Goal: Check status: Check status

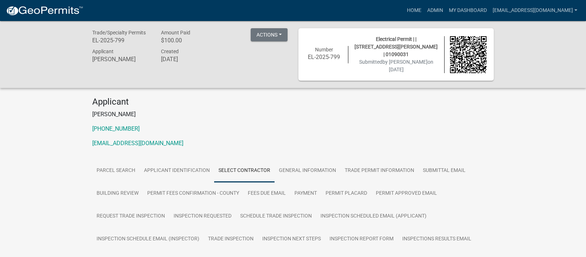
scroll to position [136, 0]
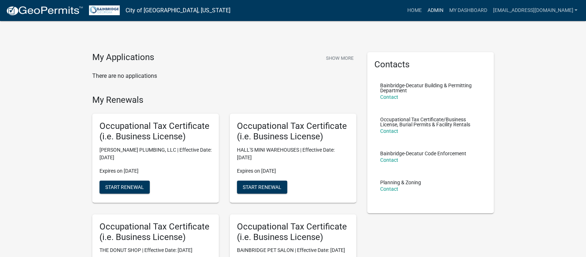
click at [437, 8] on link "Admin" at bounding box center [435, 11] width 22 height 14
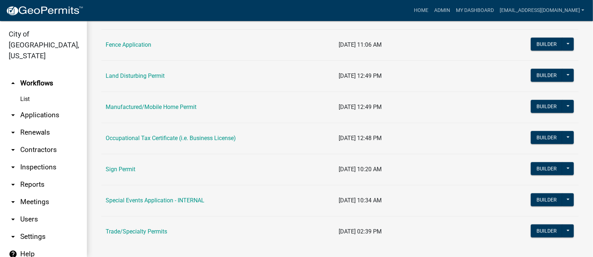
scroll to position [436, 0]
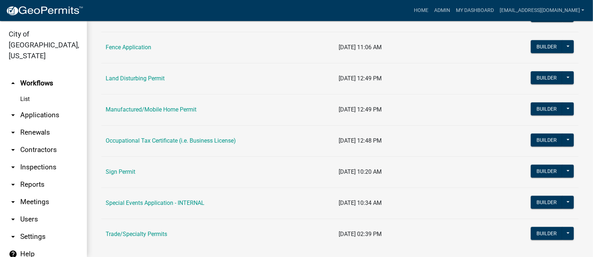
click at [130, 220] on td "Trade/Specialty Permits" at bounding box center [217, 234] width 233 height 31
click at [129, 236] on link "Trade/Specialty Permits" at bounding box center [137, 233] width 62 height 7
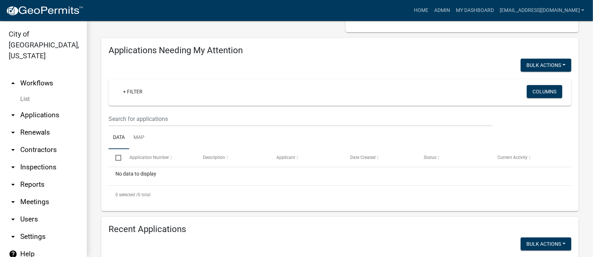
scroll to position [229, 0]
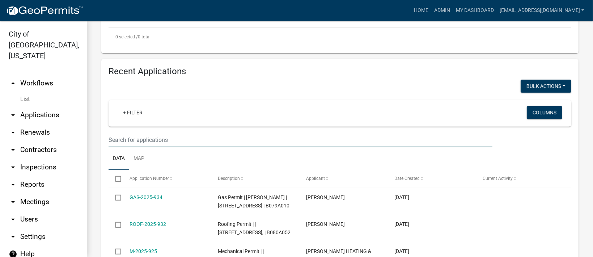
click at [144, 143] on input "text" at bounding box center [301, 139] width 384 height 15
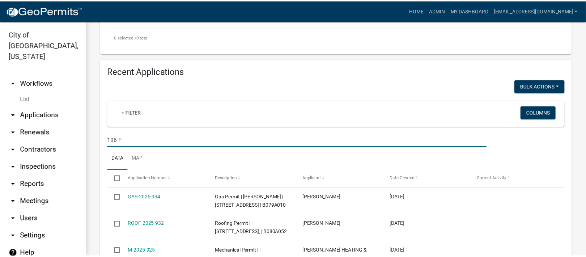
scroll to position [217, 0]
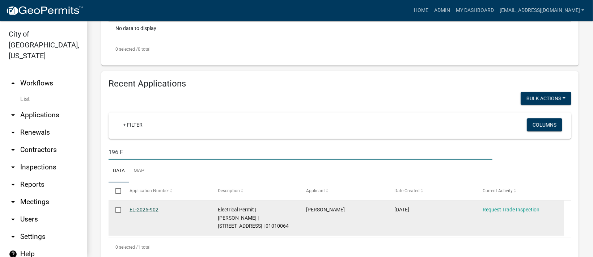
type input "196 F"
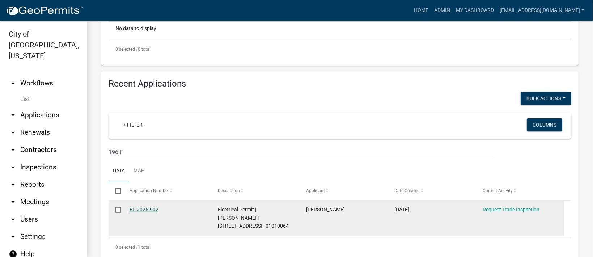
click at [136, 209] on link "EL-2025-902" at bounding box center [144, 210] width 29 height 6
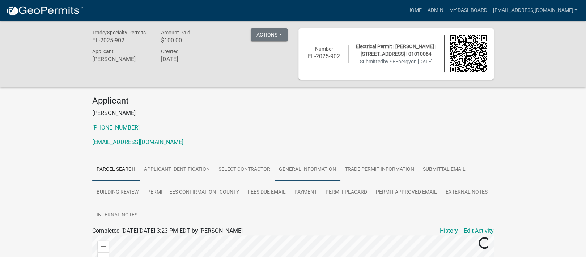
drag, startPoint x: 313, startPoint y: 168, endPoint x: 305, endPoint y: 170, distance: 8.6
click at [313, 168] on link "General Information" at bounding box center [308, 169] width 66 height 23
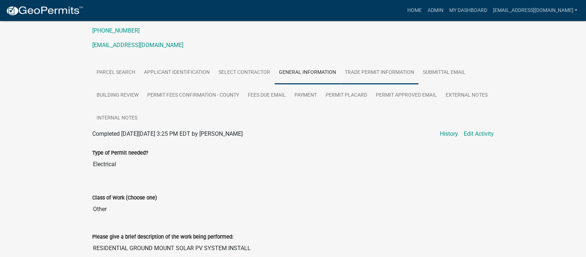
scroll to position [97, 0]
click at [433, 10] on link "Admin" at bounding box center [435, 11] width 22 height 14
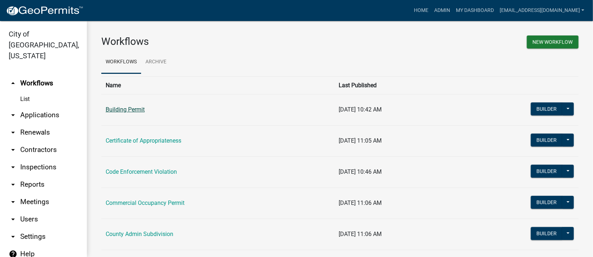
click at [120, 111] on link "Building Permit" at bounding box center [125, 109] width 39 height 7
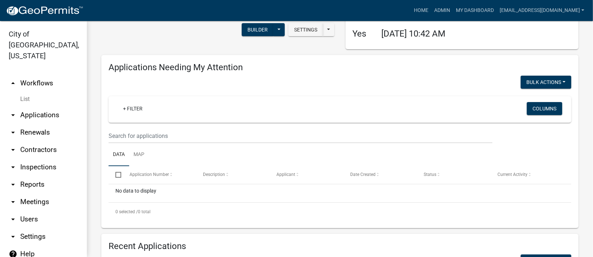
scroll to position [241, 0]
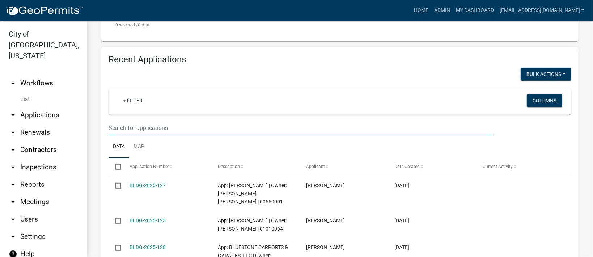
click at [139, 124] on input "text" at bounding box center [301, 127] width 384 height 15
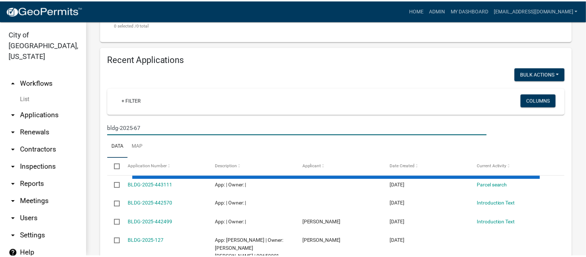
scroll to position [229, 0]
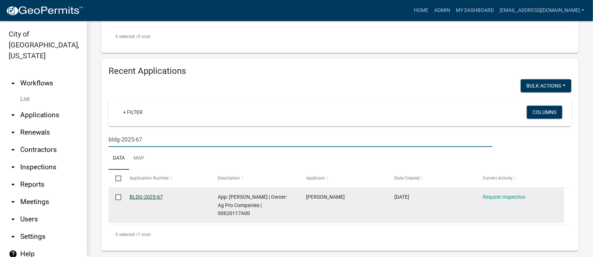
type input "bldg-2025-67"
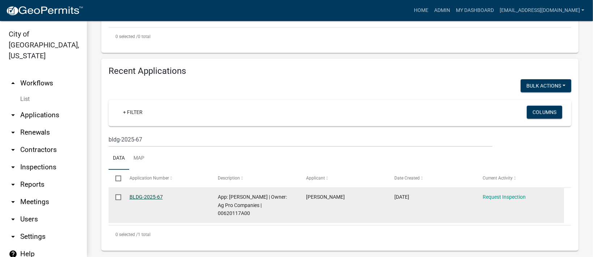
click at [141, 198] on link "BLDG-2025-67" at bounding box center [146, 197] width 33 height 6
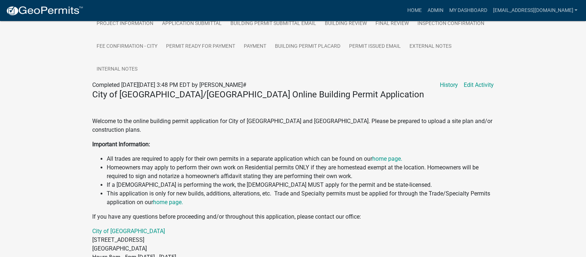
scroll to position [24, 0]
